Goal: Task Accomplishment & Management: Manage account settings

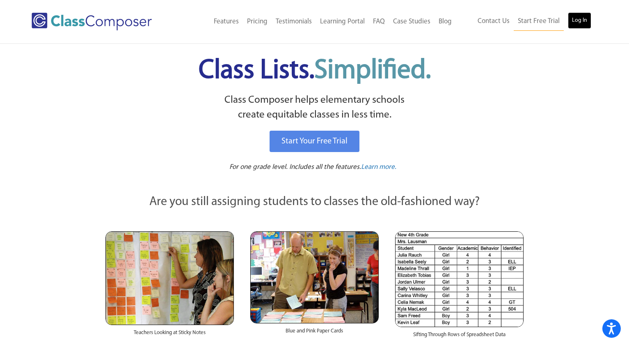
click at [588, 20] on link "Log In" at bounding box center [579, 20] width 23 height 16
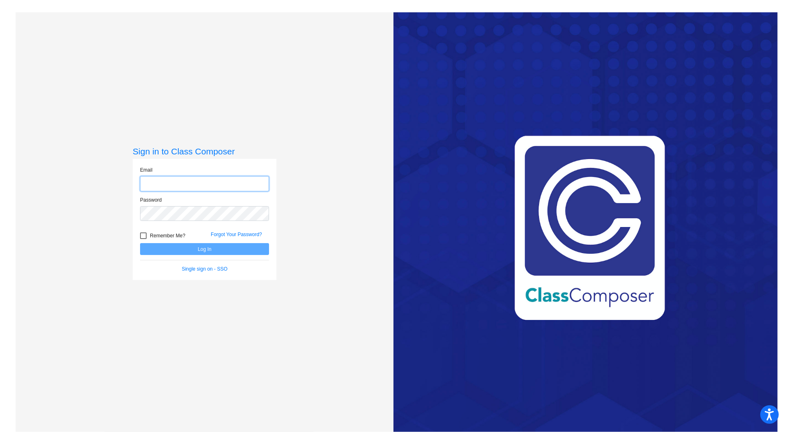
type input "[PERSON_NAME][EMAIL_ADDRESS][PERSON_NAME][DOMAIN_NAME]"
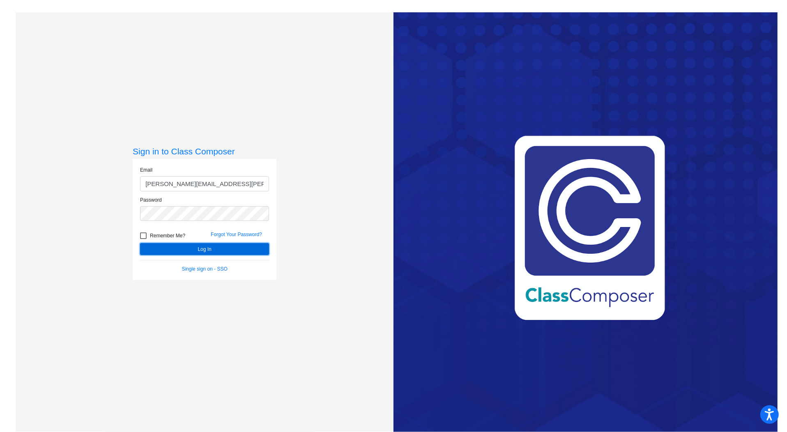
click at [204, 250] on button "Log In" at bounding box center [204, 249] width 129 height 12
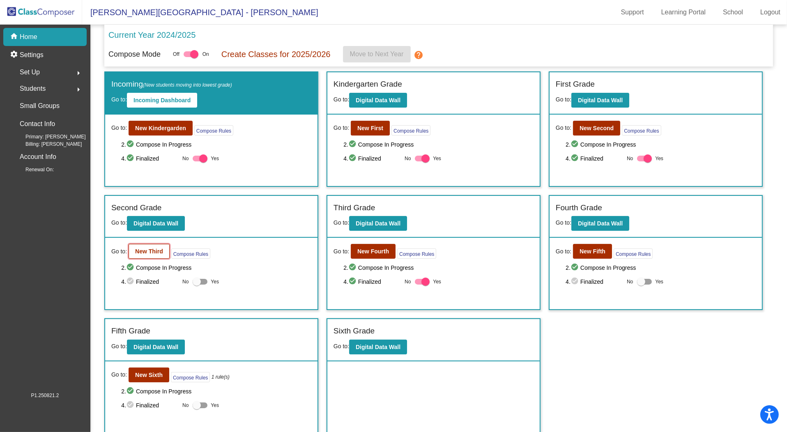
click at [155, 248] on b "New Third" at bounding box center [149, 251] width 28 height 7
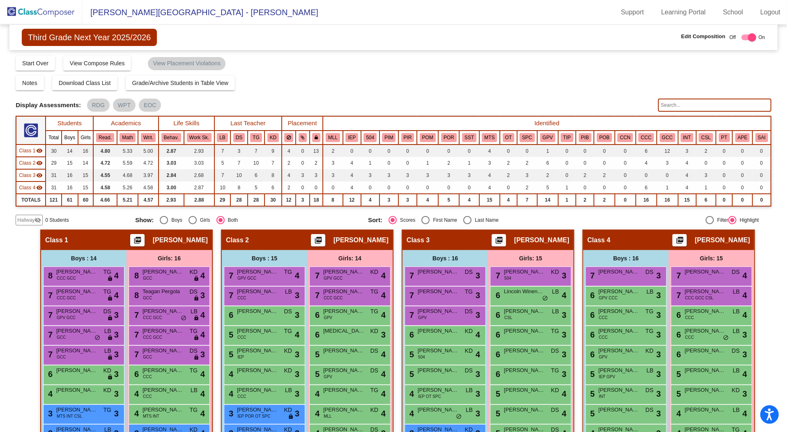
click at [707, 106] on input "text" at bounding box center [714, 105] width 113 height 13
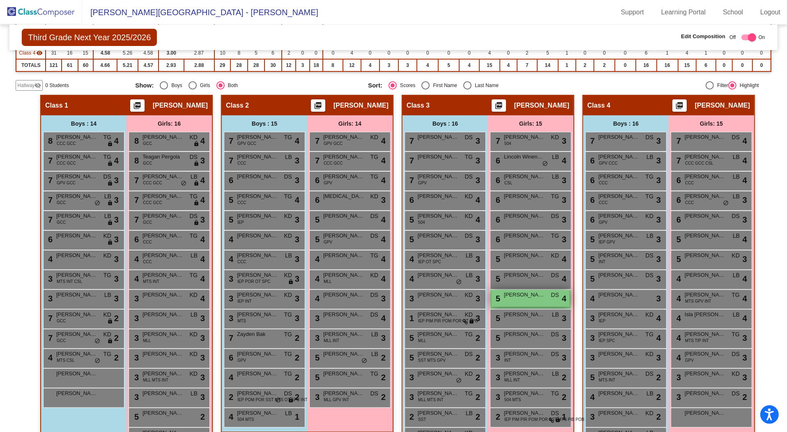
scroll to position [162, 0]
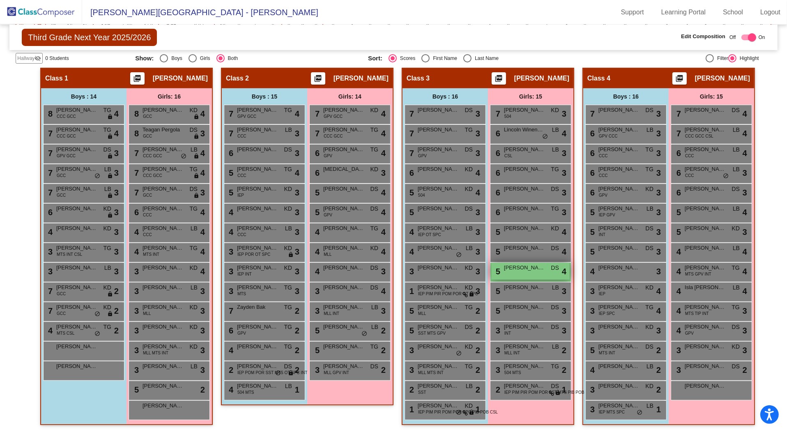
type input "ramir"
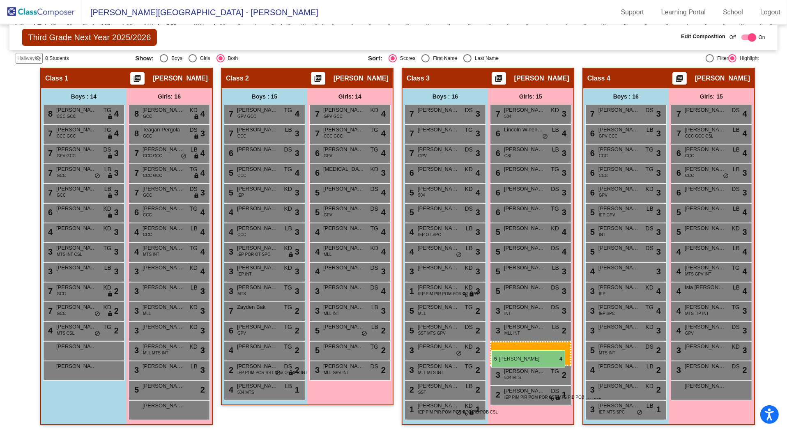
drag, startPoint x: 521, startPoint y: 271, endPoint x: 489, endPoint y: 345, distance: 80.9
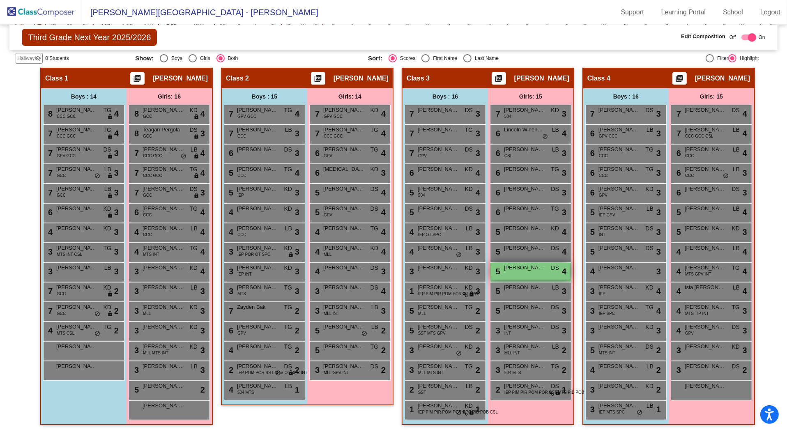
click at [514, 272] on div "5 [PERSON_NAME] DS lock do_not_disturb_alt 4" at bounding box center [530, 271] width 78 height 17
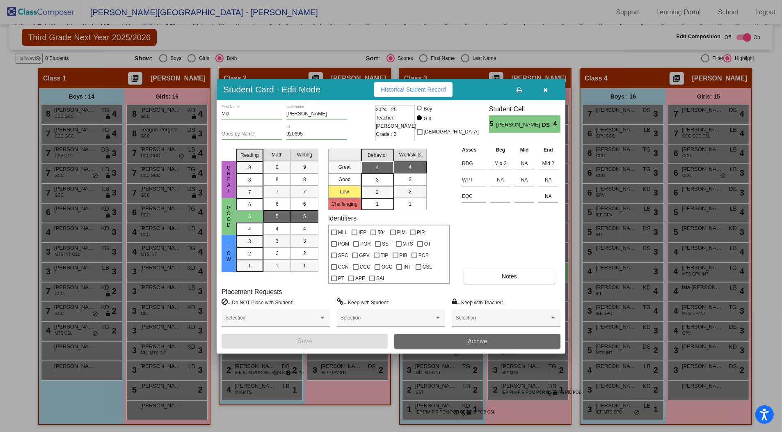
click at [481, 343] on span "Archive" at bounding box center [477, 341] width 19 height 7
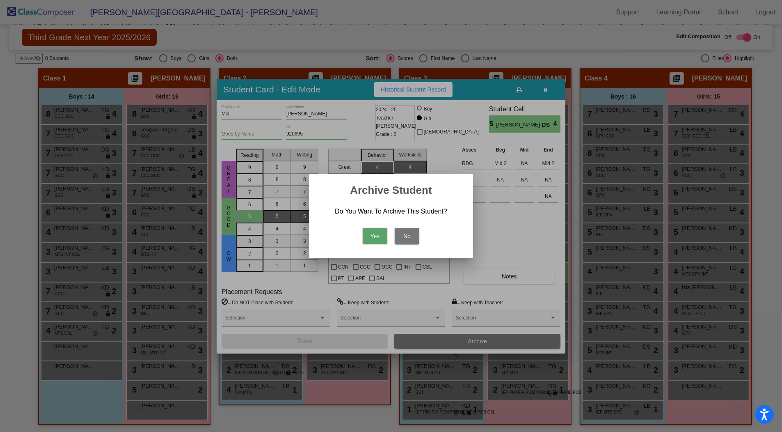
click at [376, 236] on button "Yes" at bounding box center [375, 236] width 25 height 16
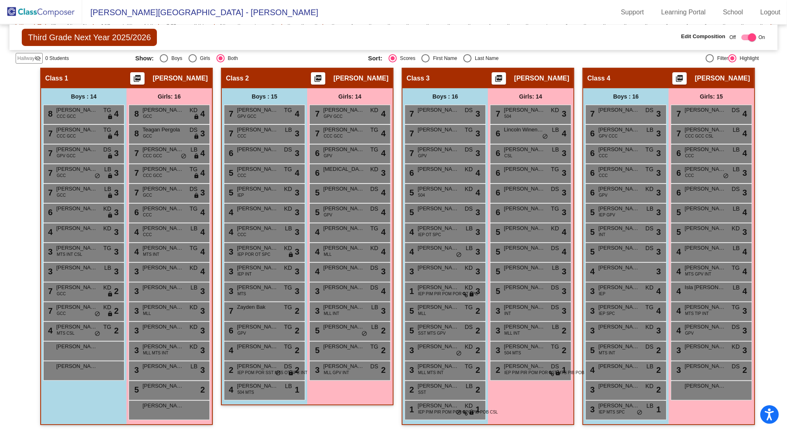
click at [54, 12] on img at bounding box center [41, 12] width 82 height 24
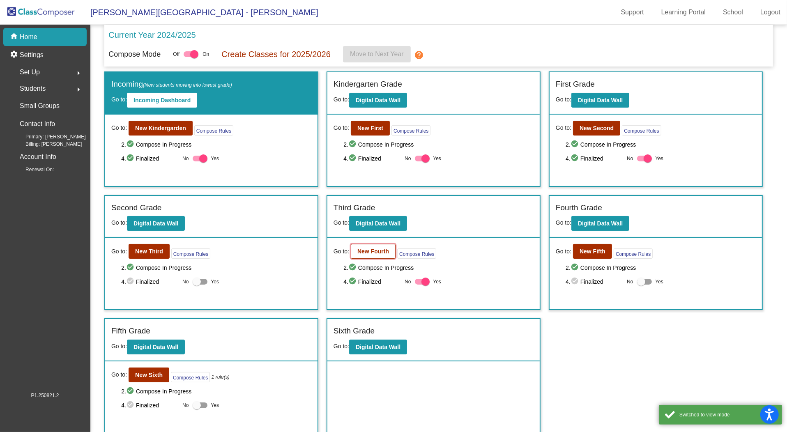
click at [365, 248] on b "New Fourth" at bounding box center [373, 251] width 32 height 7
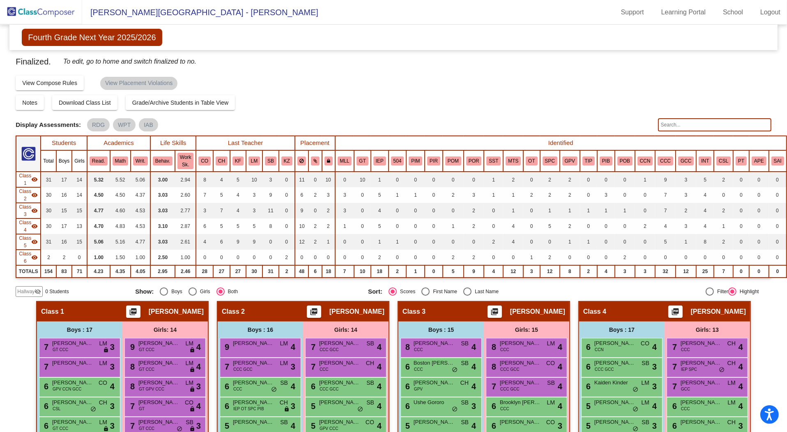
click at [681, 126] on input "text" at bounding box center [714, 124] width 113 height 13
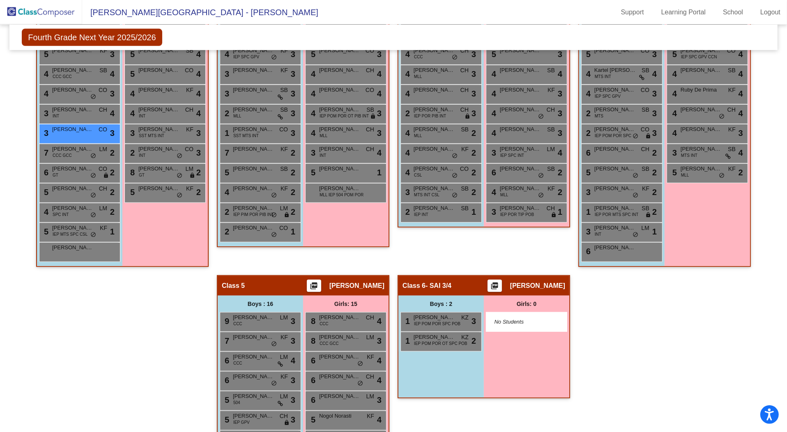
scroll to position [233, 0]
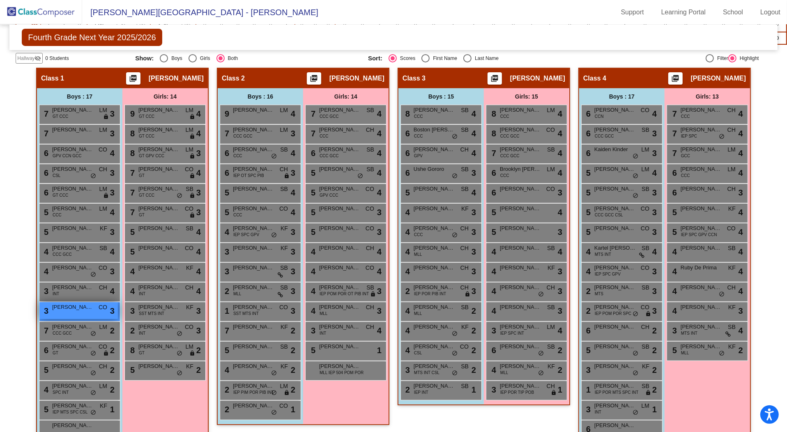
type input "ramire"
click at [64, 312] on div "3 [PERSON_NAME] CO lock do_not_disturb_alt 3" at bounding box center [78, 310] width 78 height 17
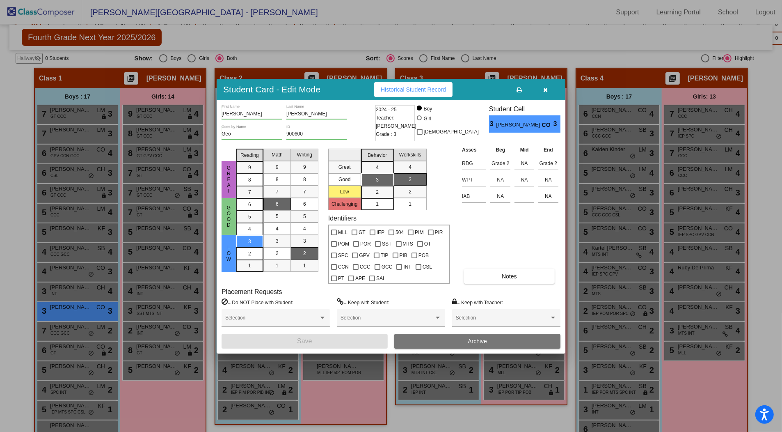
click at [477, 339] on span "Archive" at bounding box center [477, 341] width 19 height 7
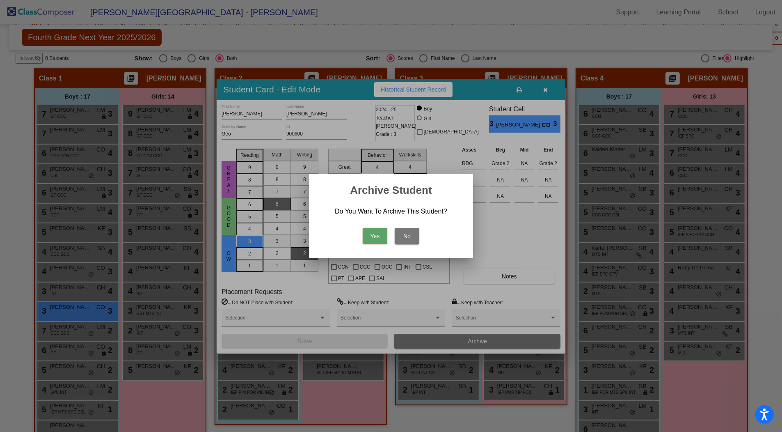
click at [374, 237] on button "Yes" at bounding box center [375, 236] width 25 height 16
